Goal: Task Accomplishment & Management: Complete application form

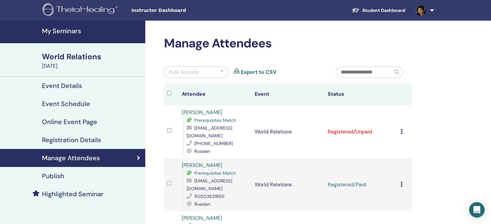
click at [417, 11] on img at bounding box center [420, 10] width 10 height 10
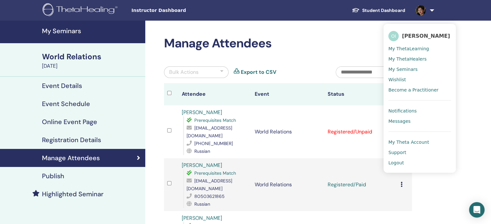
click at [60, 33] on h4 "My Seminars" at bounding box center [91, 31] width 99 height 8
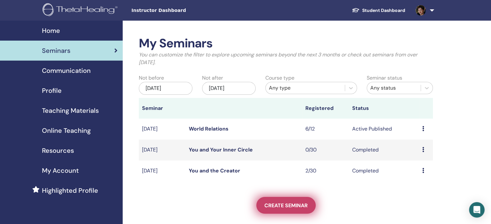
click at [270, 211] on link "Create seminar" at bounding box center [285, 205] width 59 height 17
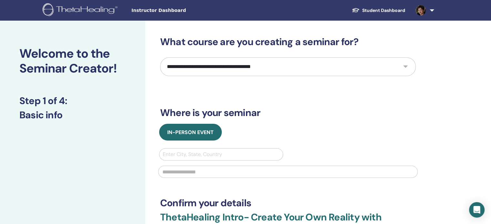
click at [232, 65] on select "**********" at bounding box center [288, 66] width 256 height 19
select select "**"
click at [160, 57] on select "**********" at bounding box center [288, 66] width 256 height 19
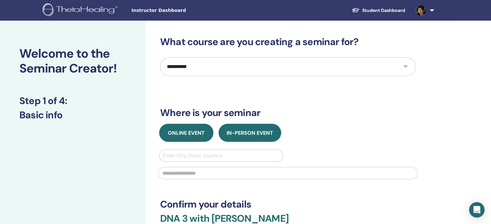
click at [184, 133] on span "Online Event" at bounding box center [186, 133] width 37 height 7
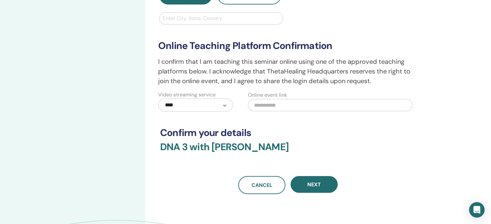
scroll to position [161, 0]
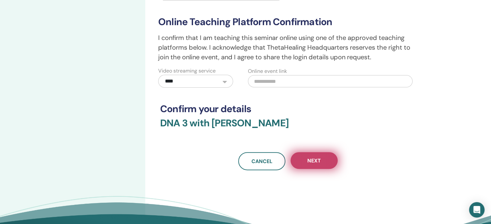
click at [316, 161] on span "Next" at bounding box center [314, 160] width 14 height 7
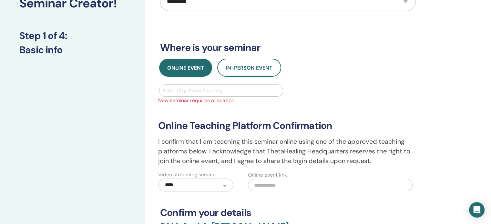
scroll to position [65, 0]
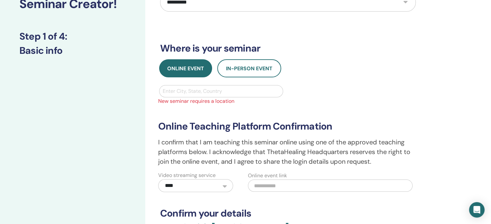
click at [197, 90] on div at bounding box center [221, 91] width 117 height 9
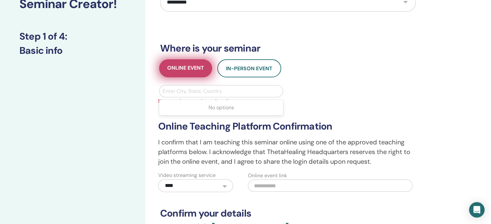
click at [191, 72] on span "Online Event" at bounding box center [185, 69] width 37 height 8
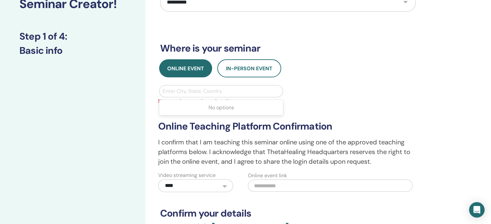
click at [200, 92] on div at bounding box center [221, 91] width 117 height 9
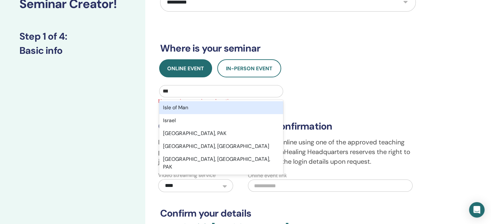
type input "****"
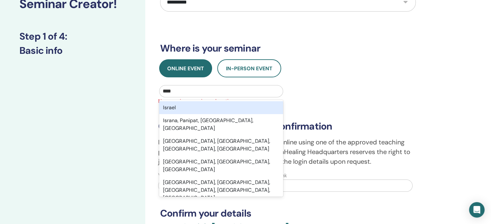
click at [190, 108] on div "Israel" at bounding box center [221, 107] width 124 height 13
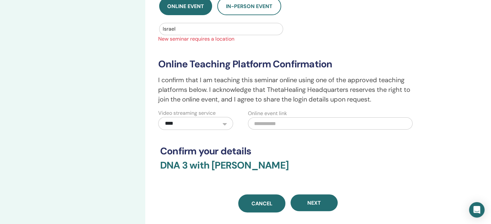
scroll to position [161, 0]
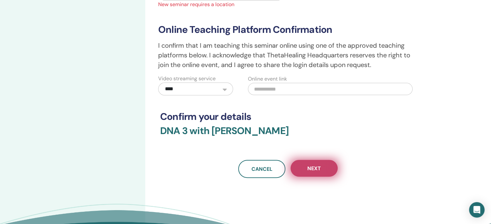
click at [323, 169] on button "Next" at bounding box center [313, 168] width 47 height 17
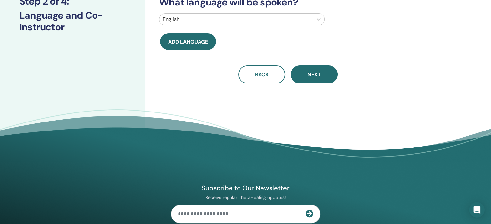
scroll to position [0, 0]
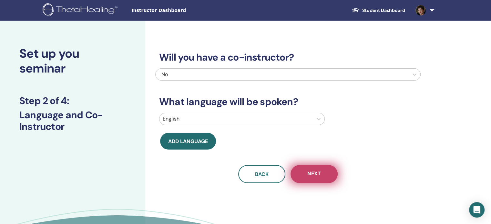
click at [307, 177] on span "Next" at bounding box center [314, 174] width 14 height 8
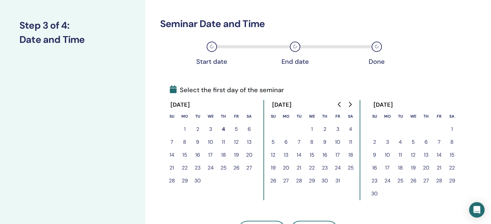
scroll to position [97, 0]
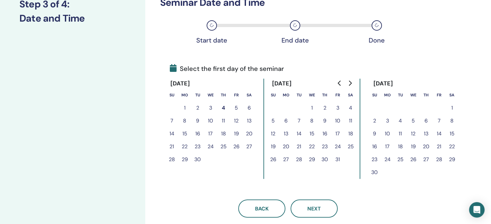
click at [286, 120] on button "6" at bounding box center [285, 121] width 13 height 13
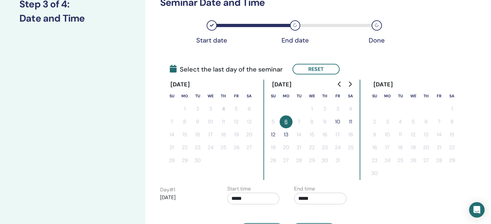
scroll to position [0, 0]
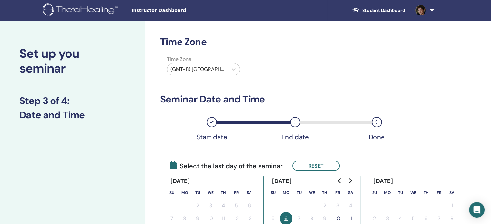
click at [419, 11] on img at bounding box center [420, 10] width 10 height 10
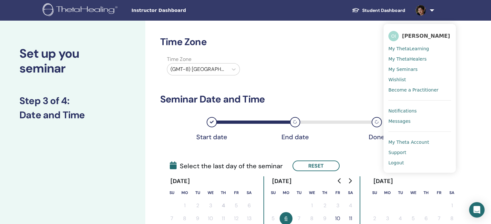
click at [373, 7] on link "Student Dashboard" at bounding box center [379, 11] width 64 height 12
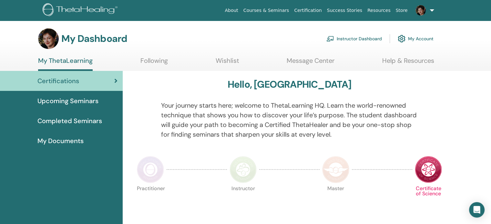
click at [358, 41] on link "Instructor Dashboard" at bounding box center [354, 39] width 56 height 14
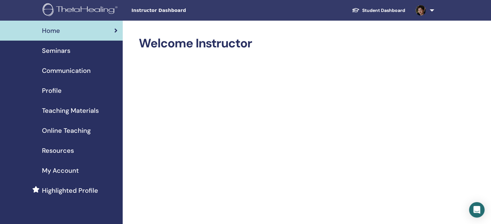
click at [72, 53] on div "Seminars" at bounding box center [61, 51] width 112 height 10
